Goal: Use online tool/utility: Utilize a website feature to perform a specific function

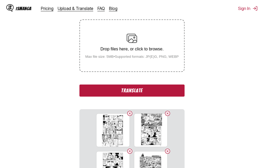
scroll to position [82, 0]
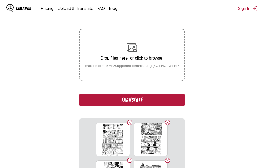
click at [128, 102] on button "Translate" at bounding box center [132, 100] width 105 height 12
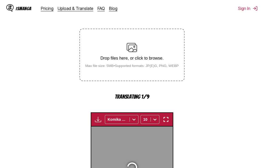
scroll to position [169, 0]
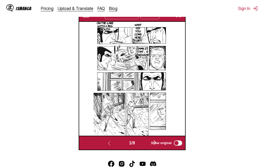
click at [180, 18] on button "button" at bounding box center [178, 14] width 9 height 7
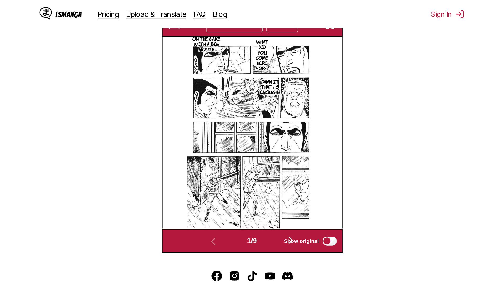
scroll to position [55, 0]
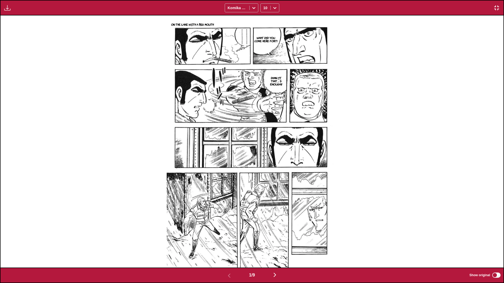
click at [258, 83] on img at bounding box center [252, 141] width 171 height 252
click at [264, 168] on img "button" at bounding box center [275, 275] width 6 height 6
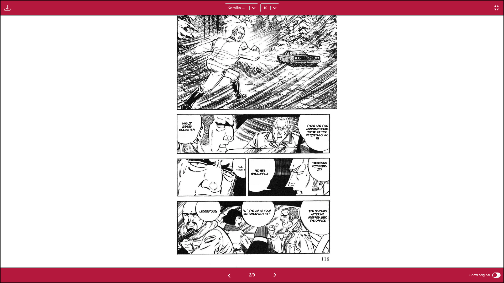
click at [264, 168] on img "button" at bounding box center [275, 275] width 6 height 6
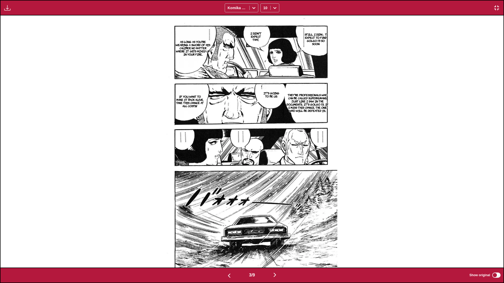
click at [264, 168] on img "button" at bounding box center [275, 275] width 6 height 6
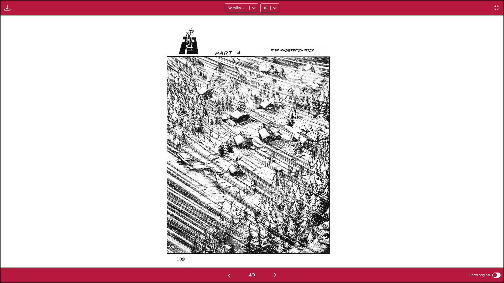
click at [264, 168] on img "button" at bounding box center [275, 275] width 6 height 6
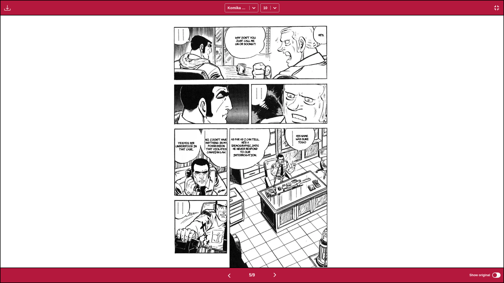
click at [264, 168] on img "button" at bounding box center [275, 275] width 6 height 6
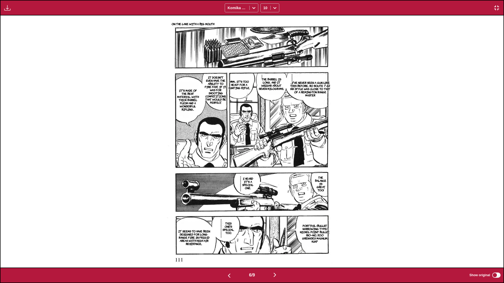
click at [264, 168] on img "button" at bounding box center [275, 275] width 6 height 6
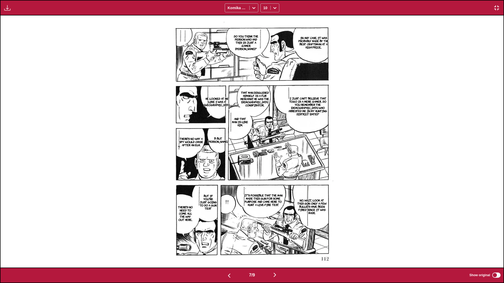
click at [264, 168] on img "button" at bounding box center [275, 275] width 6 height 6
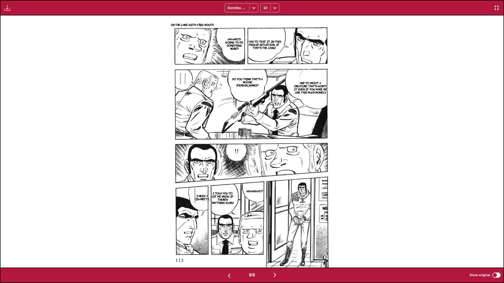
click at [264, 168] on img "button" at bounding box center [275, 275] width 6 height 6
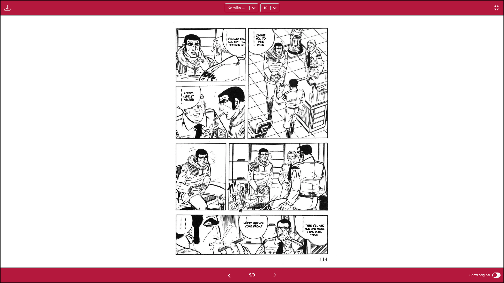
click at [264, 6] on img "button" at bounding box center [496, 8] width 6 height 6
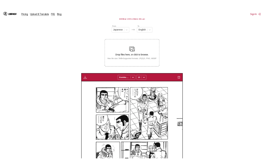
scroll to position [0, 848]
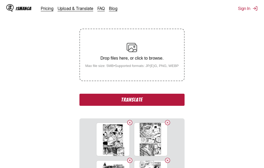
scroll to position [109, 0]
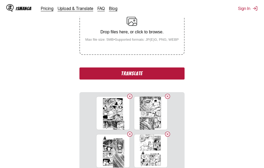
click at [121, 73] on button "Translate" at bounding box center [132, 73] width 105 height 12
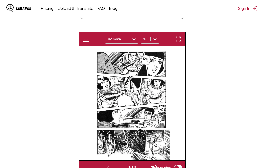
scroll to position [144, 0]
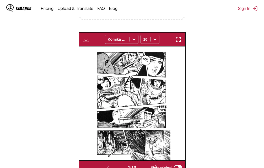
click at [180, 40] on img "button" at bounding box center [178, 39] width 6 height 6
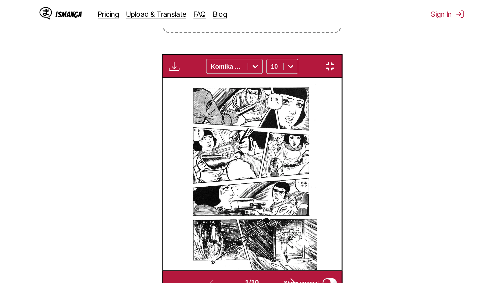
scroll to position [55, 0]
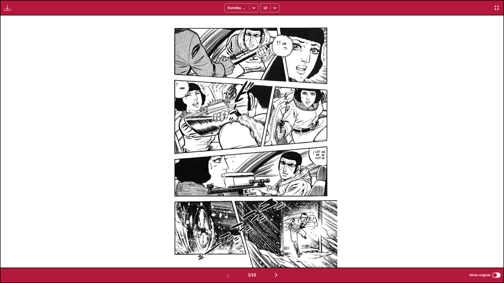
click at [264, 168] on img "button" at bounding box center [276, 275] width 6 height 6
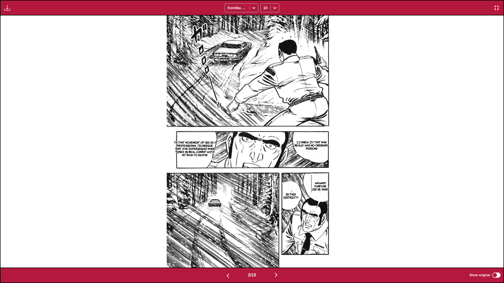
click at [264, 168] on img "button" at bounding box center [276, 275] width 6 height 6
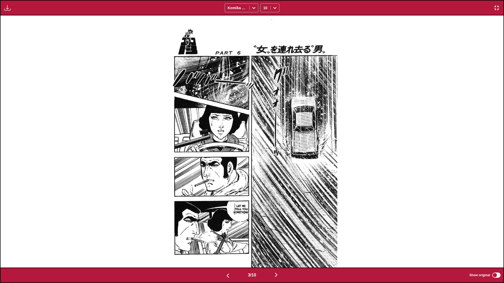
click at [264, 168] on img "button" at bounding box center [276, 275] width 6 height 6
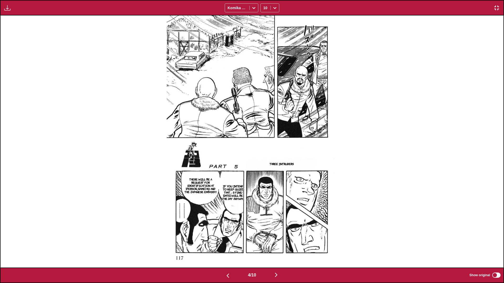
click at [264, 168] on img "button" at bounding box center [276, 275] width 6 height 6
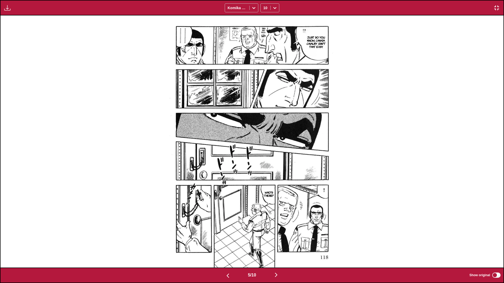
click at [264, 168] on img "button" at bounding box center [276, 275] width 6 height 6
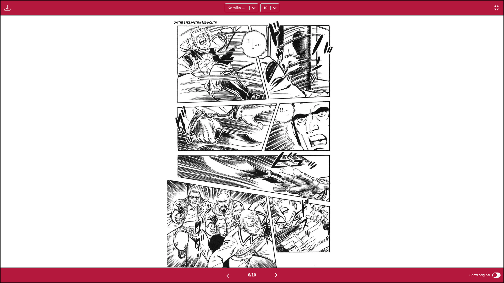
click at [264, 168] on img "button" at bounding box center [276, 275] width 6 height 6
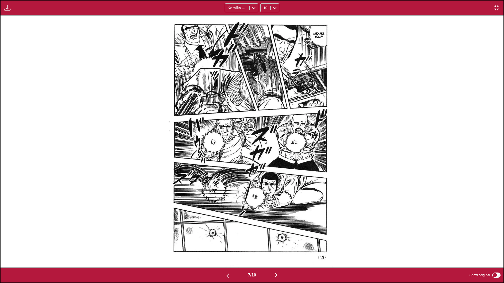
click at [264, 168] on img "button" at bounding box center [276, 275] width 6 height 6
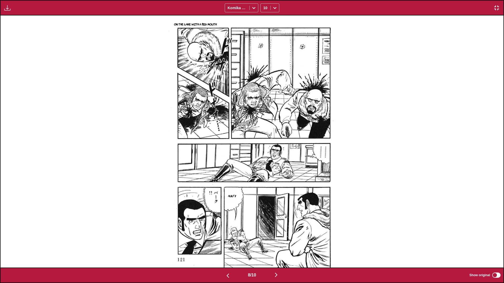
click at [264, 168] on img "button" at bounding box center [276, 275] width 6 height 6
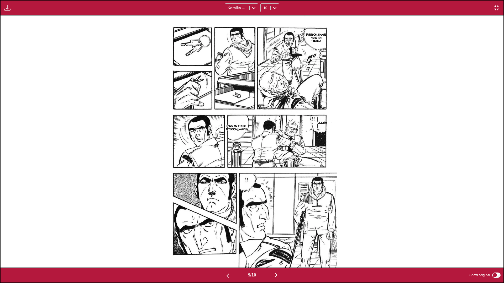
click at [264, 168] on img "button" at bounding box center [276, 275] width 6 height 6
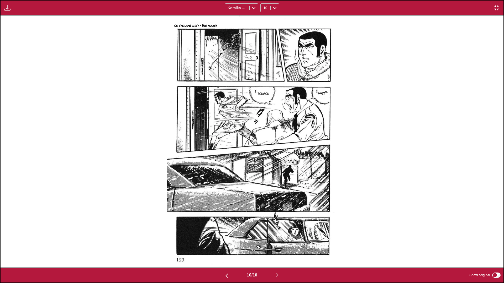
click at [264, 6] on img "button" at bounding box center [496, 8] width 6 height 6
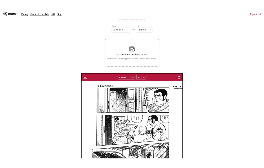
scroll to position [0, 954]
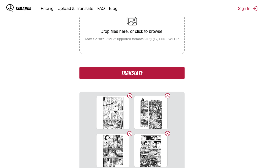
scroll to position [109, 0]
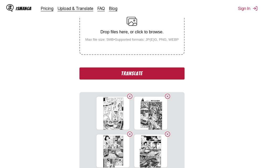
click at [120, 73] on button "Translate" at bounding box center [132, 73] width 105 height 12
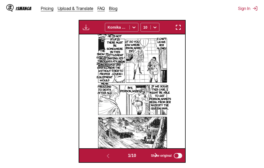
scroll to position [144, 0]
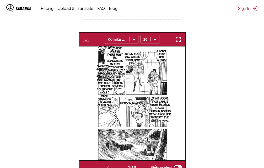
click at [180, 42] on img "button" at bounding box center [178, 39] width 6 height 6
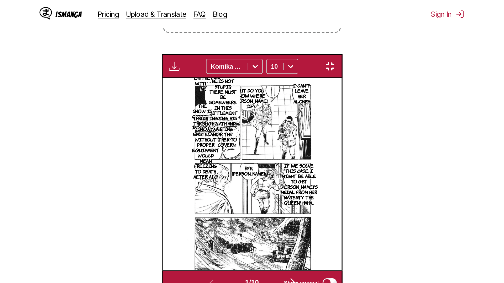
scroll to position [55, 0]
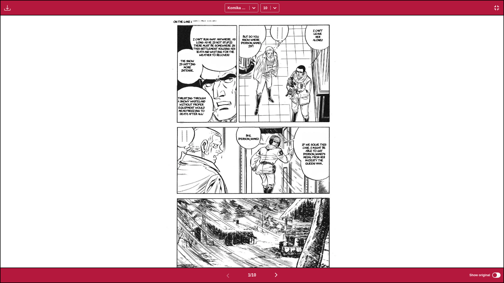
click at [264, 168] on img "button" at bounding box center [276, 275] width 6 height 6
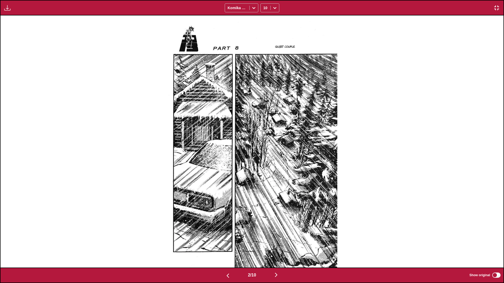
click at [264, 168] on img "button" at bounding box center [276, 275] width 6 height 6
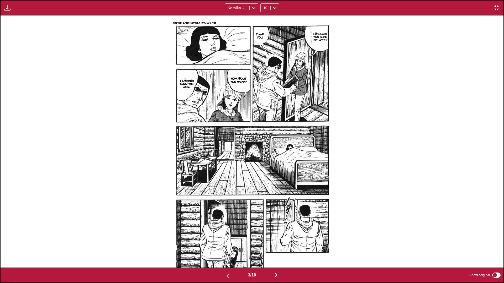
click at [264, 168] on img "button" at bounding box center [276, 275] width 6 height 6
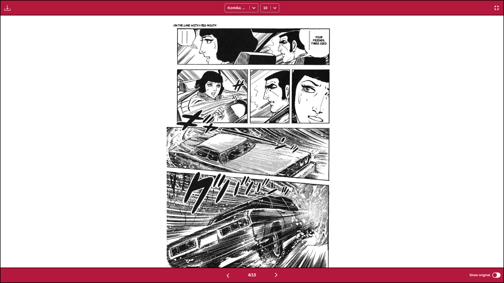
click at [264, 168] on img "button" at bounding box center [276, 275] width 6 height 6
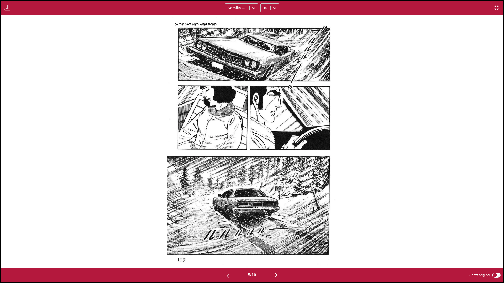
click at [264, 168] on img "button" at bounding box center [276, 275] width 6 height 6
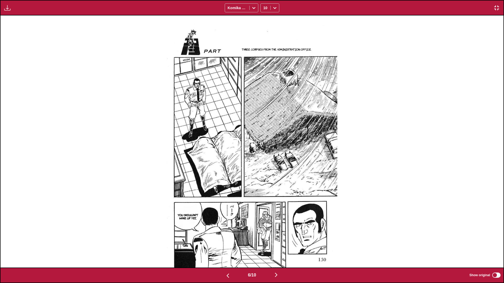
click at [264, 168] on img "button" at bounding box center [276, 275] width 6 height 6
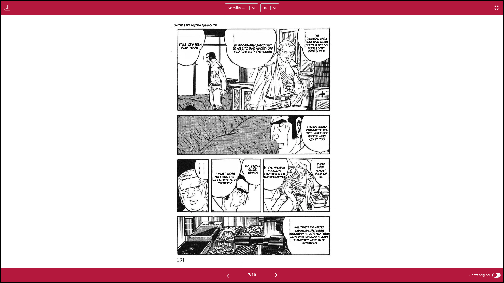
click at [264, 168] on img "button" at bounding box center [276, 275] width 6 height 6
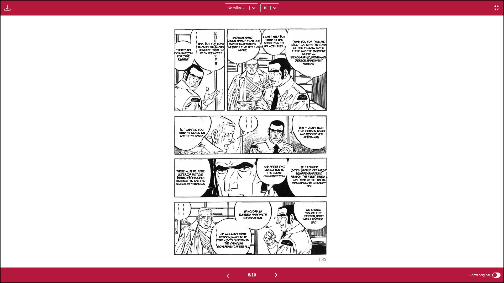
click at [264, 168] on img "button" at bounding box center [276, 275] width 6 height 6
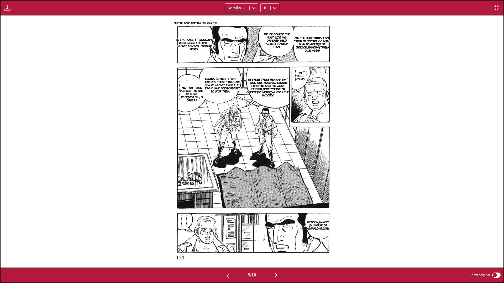
click at [264, 168] on img "button" at bounding box center [276, 275] width 6 height 6
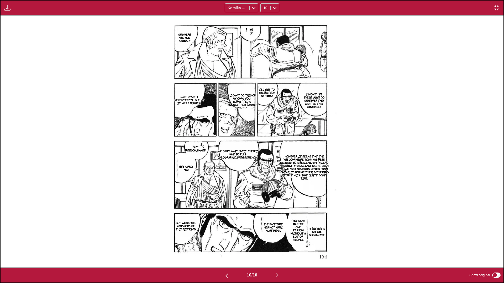
click at [264, 8] on img "button" at bounding box center [496, 8] width 6 height 6
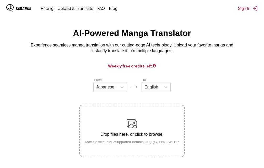
scroll to position [6, 0]
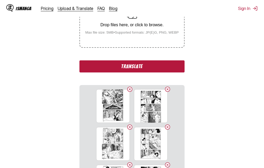
scroll to position [119, 0]
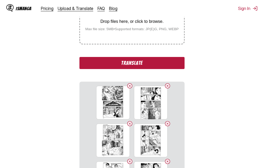
click at [146, 65] on button "Translate" at bounding box center [132, 63] width 105 height 12
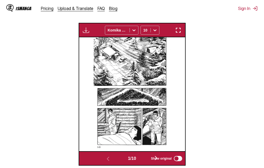
scroll to position [144, 0]
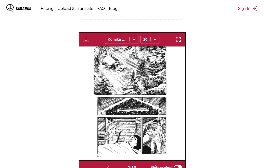
click at [180, 43] on img "button" at bounding box center [178, 39] width 6 height 6
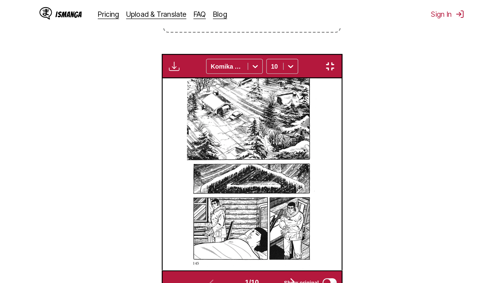
scroll to position [55, 0]
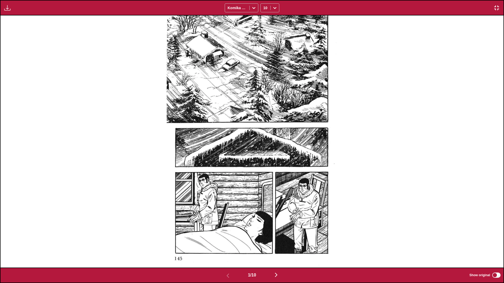
click at [264, 168] on img "button" at bounding box center [276, 275] width 6 height 6
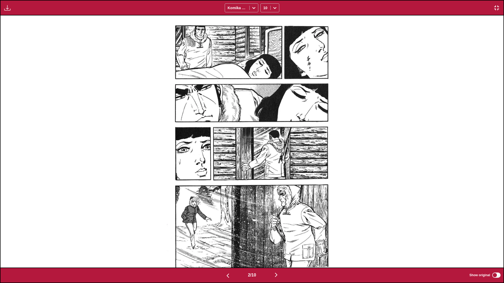
click at [264, 168] on img "button" at bounding box center [276, 275] width 6 height 6
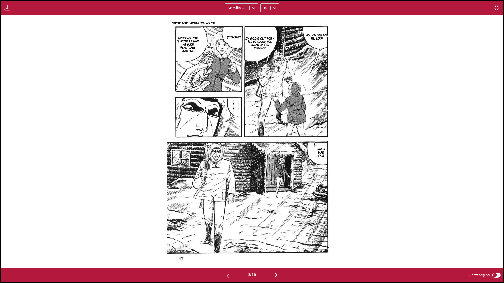
click at [264, 168] on img "button" at bounding box center [276, 275] width 6 height 6
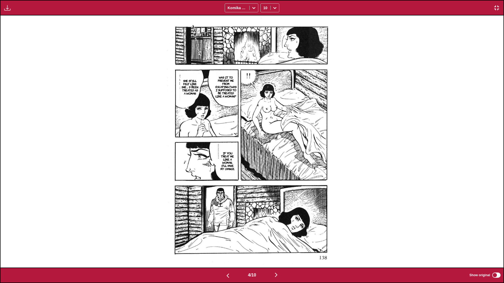
click at [264, 168] on img "button" at bounding box center [276, 275] width 6 height 6
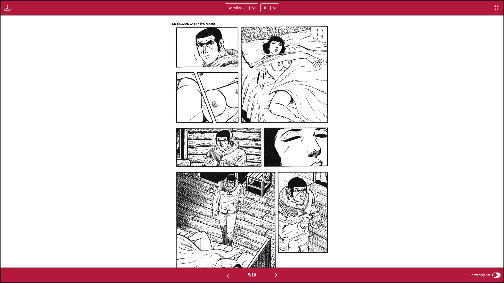
click at [264, 168] on img "button" at bounding box center [276, 275] width 6 height 6
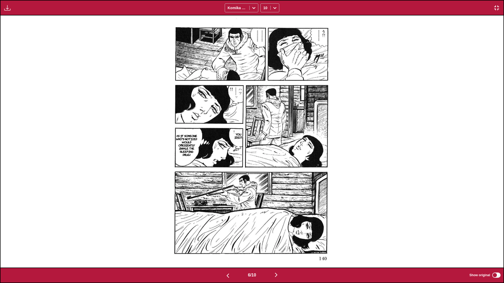
click at [264, 168] on img "button" at bounding box center [276, 275] width 6 height 6
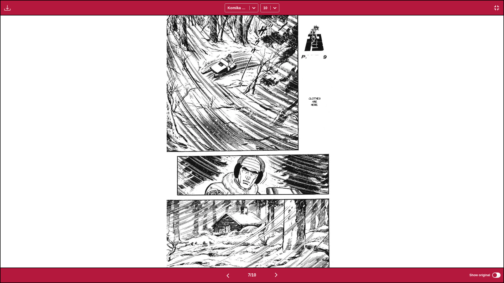
click at [264, 168] on img "button" at bounding box center [276, 275] width 6 height 6
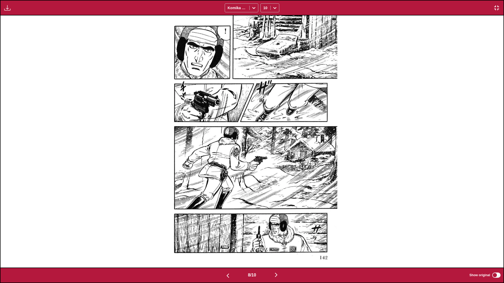
click at [264, 168] on img "button" at bounding box center [276, 275] width 6 height 6
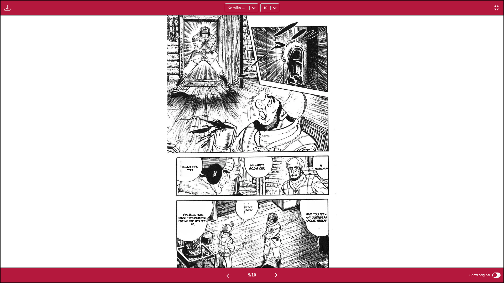
click at [264, 168] on img "button" at bounding box center [276, 275] width 6 height 6
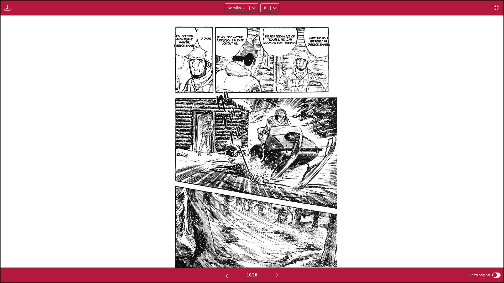
click at [264, 6] on img "button" at bounding box center [496, 8] width 6 height 6
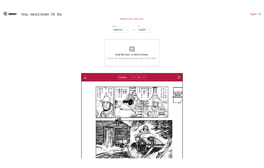
scroll to position [0, 954]
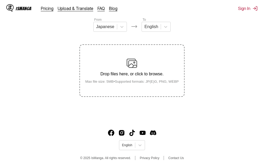
scroll to position [14, 0]
